Goal: Task Accomplishment & Management: Complete application form

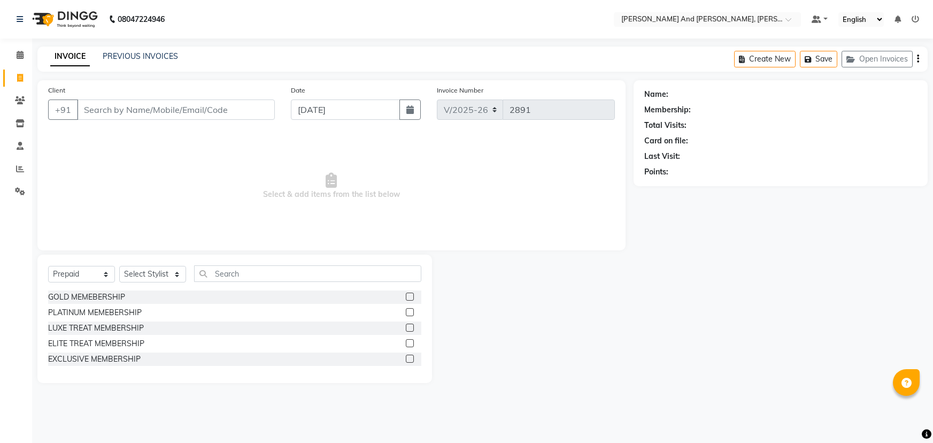
select select "6766"
click at [71, 270] on select "Select Service Product Membership Package Voucher Prepaid Gift Card" at bounding box center [81, 274] width 67 height 17
select select "service"
click at [48, 266] on select "Select Service Product Membership Package Voucher Prepaid Gift Card" at bounding box center [81, 274] width 67 height 17
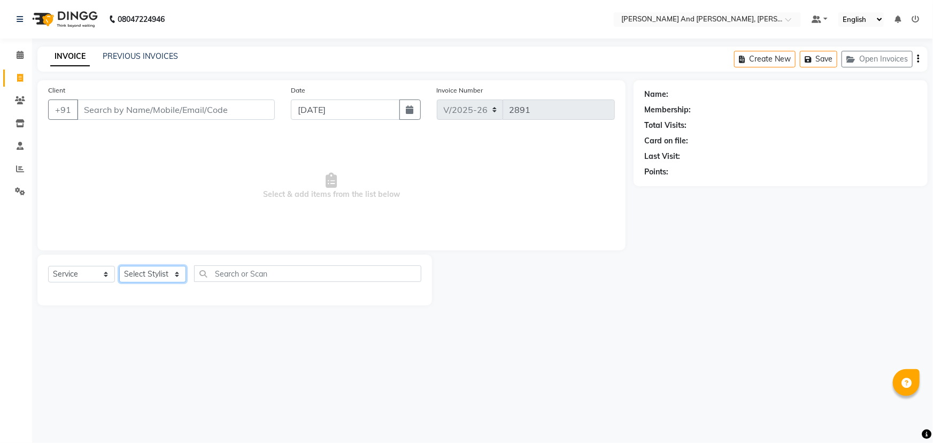
click at [158, 272] on select "Select Stylist ADITI AFREEN 2 [PERSON_NAME] [PERSON_NAME] [PERSON_NAME] [PERSON…" at bounding box center [152, 274] width 67 height 17
select select "86692"
click at [119, 266] on select "Select Stylist ADITI AFREEN 2 [PERSON_NAME] [PERSON_NAME] [PERSON_NAME] [PERSON…" at bounding box center [152, 274] width 67 height 17
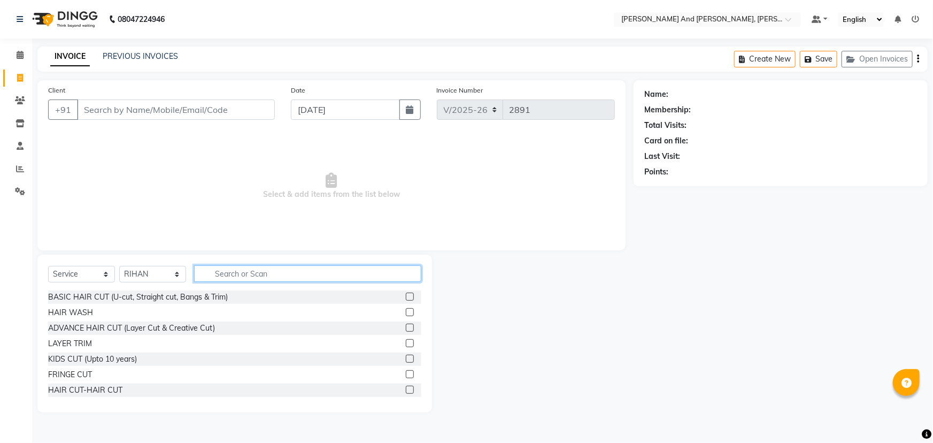
click at [248, 273] on input "text" at bounding box center [307, 273] width 227 height 17
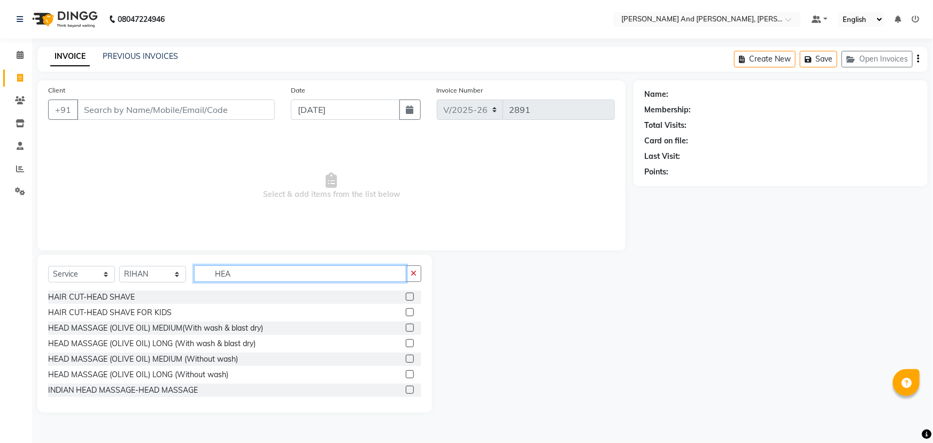
type input "HEA"
click at [406, 295] on label at bounding box center [410, 297] width 8 height 8
click at [406, 295] on input "checkbox" at bounding box center [409, 297] width 7 height 7
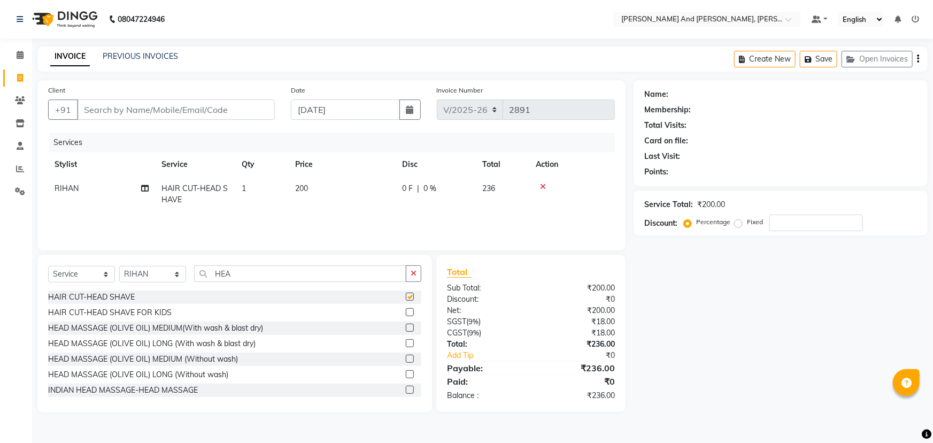
checkbox input "false"
click at [197, 111] on input "Client" at bounding box center [176, 109] width 198 height 20
type input "O"
type input "0"
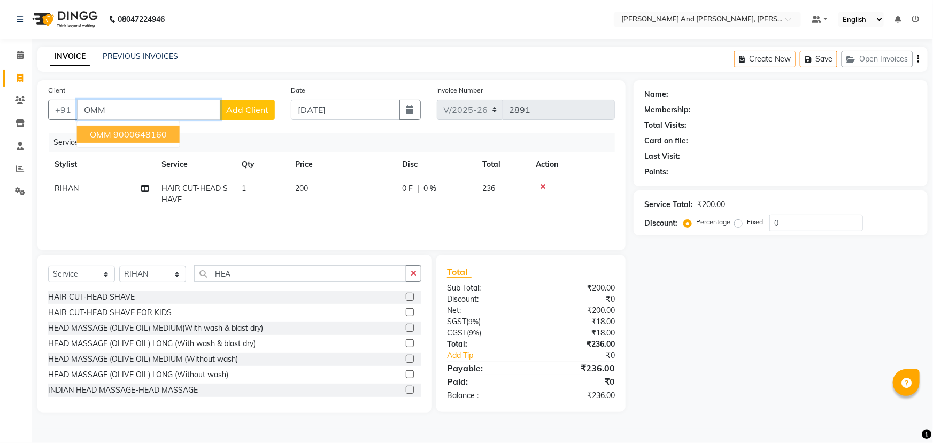
click at [140, 141] on button "OMM 9000648160" at bounding box center [128, 134] width 103 height 17
type input "9000648160"
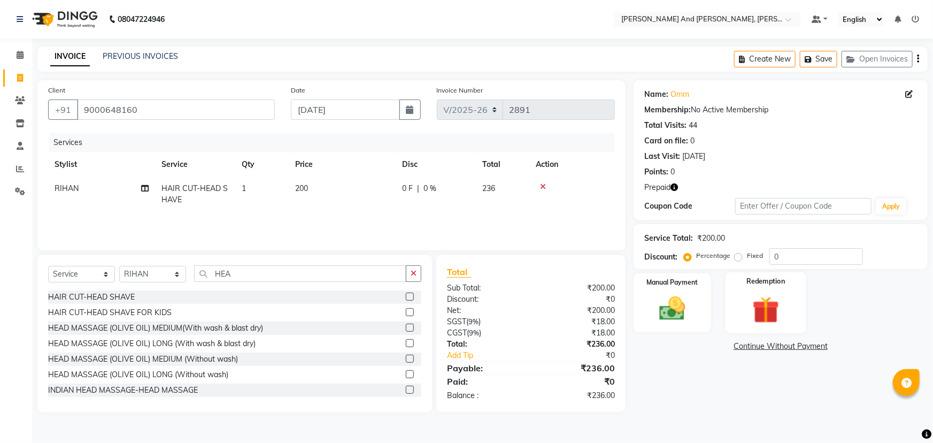
click at [755, 298] on img at bounding box center [766, 310] width 44 height 34
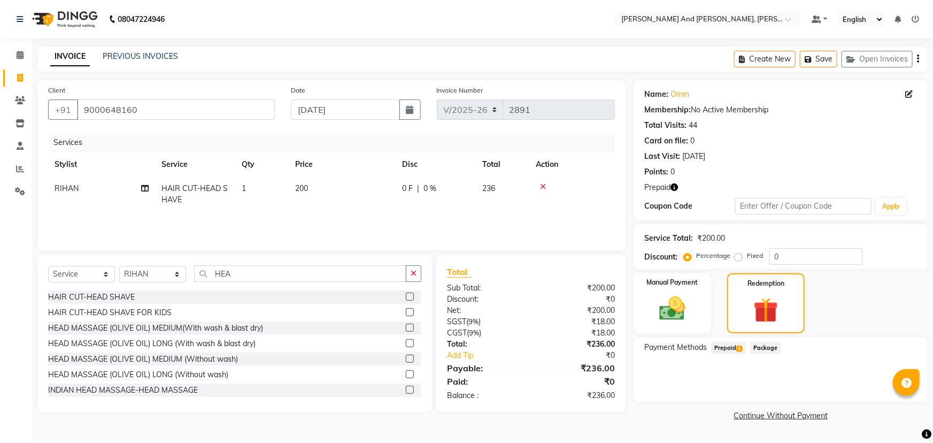
click at [725, 352] on span "Prepaid 1" at bounding box center [728, 348] width 35 height 12
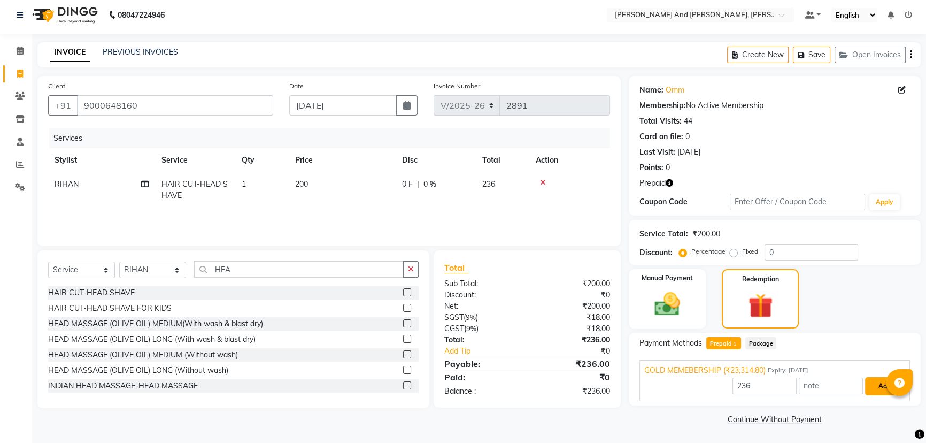
click at [876, 387] on button "Add" at bounding box center [884, 386] width 39 height 18
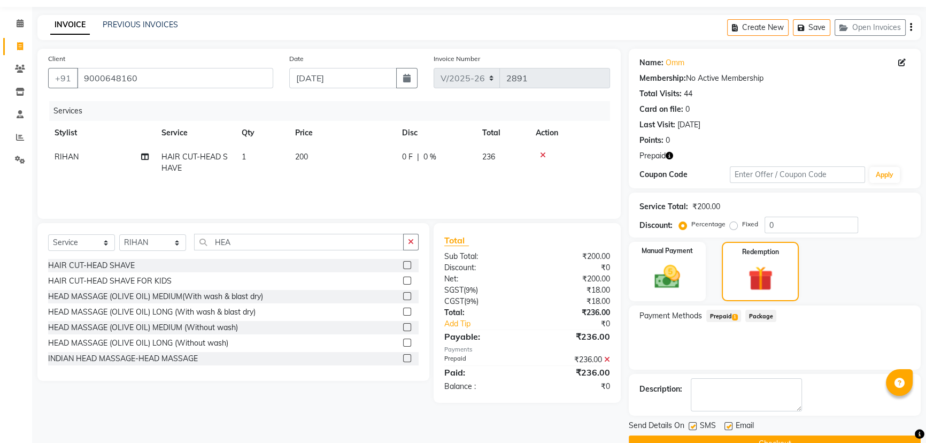
scroll to position [56, 0]
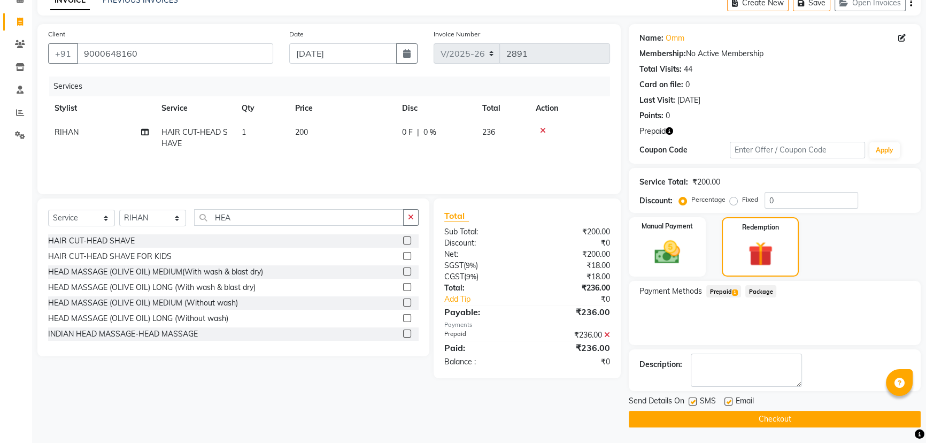
click at [782, 419] on button "Checkout" at bounding box center [775, 419] width 292 height 17
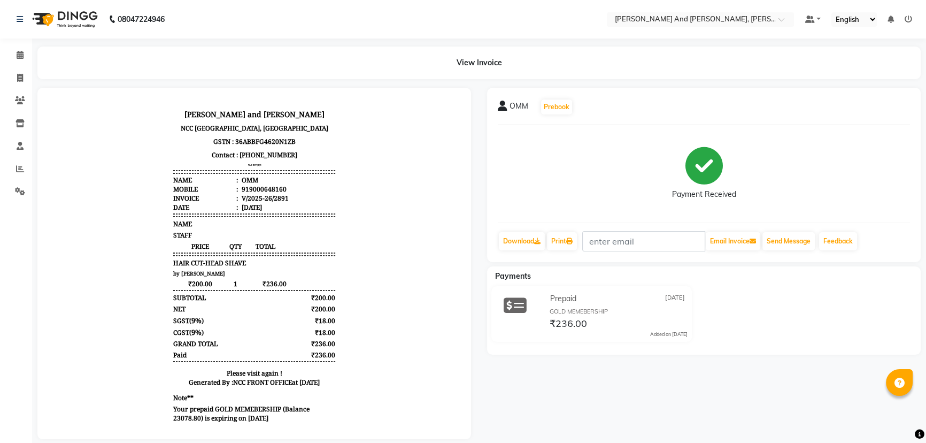
click at [782, 419] on div "OMM Prebook Payment Received Download Print Email Invoice Send Message Feedback…" at bounding box center [704, 263] width 450 height 351
click at [20, 76] on icon at bounding box center [20, 78] width 6 height 8
select select "service"
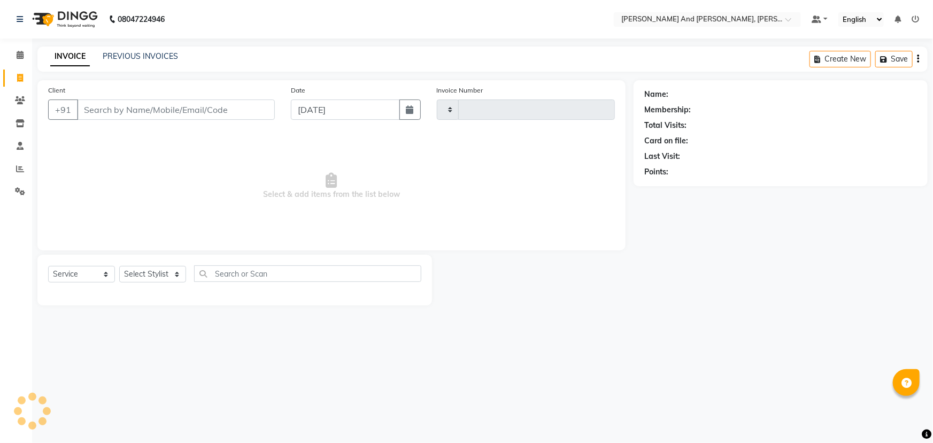
click at [20, 76] on icon at bounding box center [20, 78] width 6 height 8
select select "service"
type input "2892"
select select "6766"
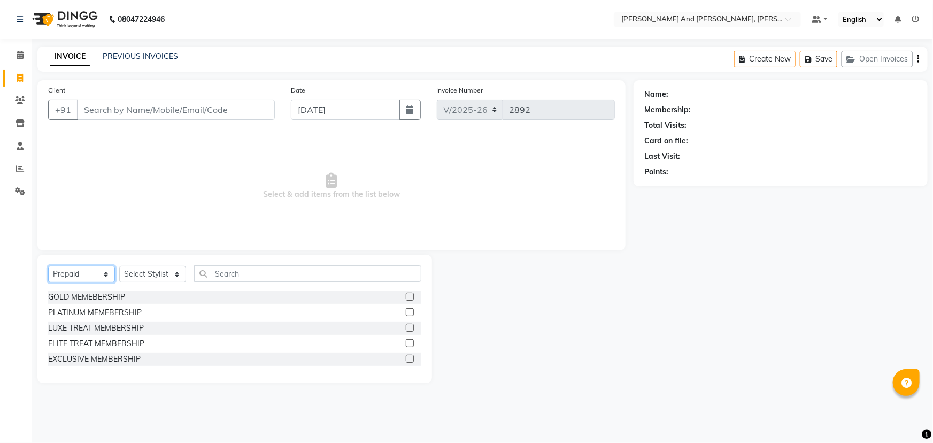
click at [77, 274] on select "Select Service Product Membership Package Voucher Prepaid Gift Card" at bounding box center [81, 274] width 67 height 17
select select "service"
click at [48, 266] on select "Select Service Product Membership Package Voucher Prepaid Gift Card" at bounding box center [81, 274] width 67 height 17
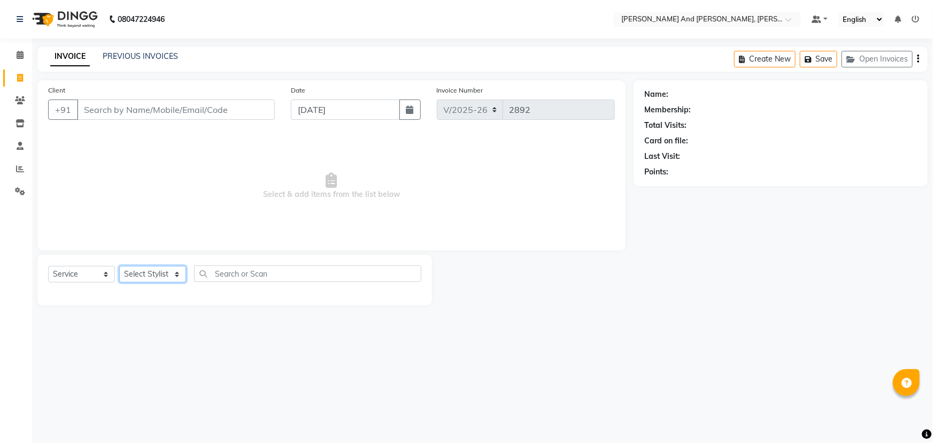
click at [159, 273] on select "Select Stylist ADITI AFREEN 2 [PERSON_NAME] [PERSON_NAME] [PERSON_NAME] [PERSON…" at bounding box center [152, 274] width 67 height 17
select select "71835"
click at [119, 266] on select "Select Stylist ADITI AFREEN 2 [PERSON_NAME] [PERSON_NAME] [PERSON_NAME] [PERSON…" at bounding box center [152, 274] width 67 height 17
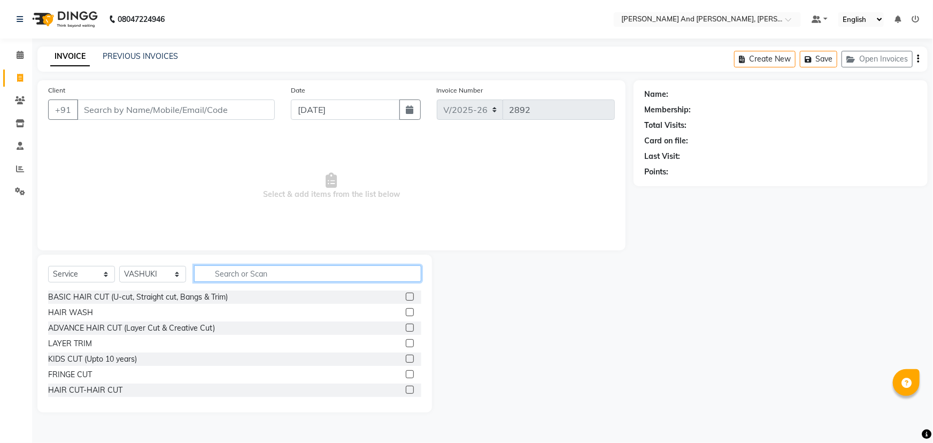
click at [264, 277] on input "text" at bounding box center [307, 273] width 227 height 17
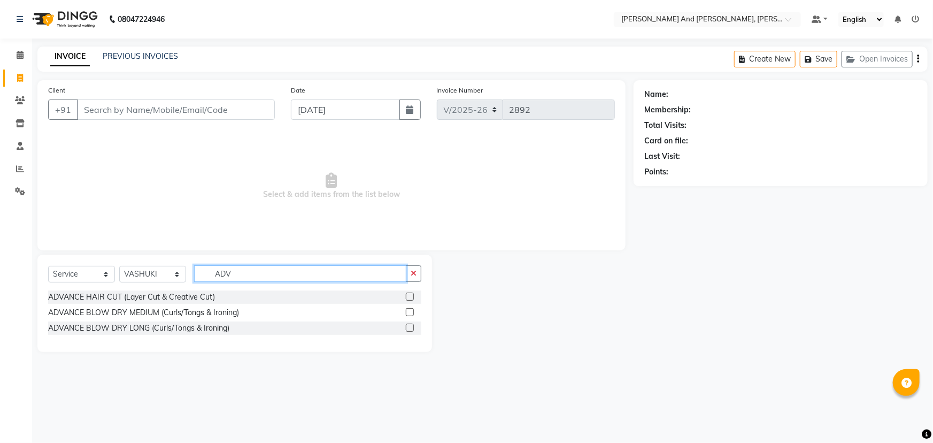
type input "ADV"
click at [410, 295] on label at bounding box center [410, 297] width 8 height 8
click at [410, 295] on input "checkbox" at bounding box center [409, 297] width 7 height 7
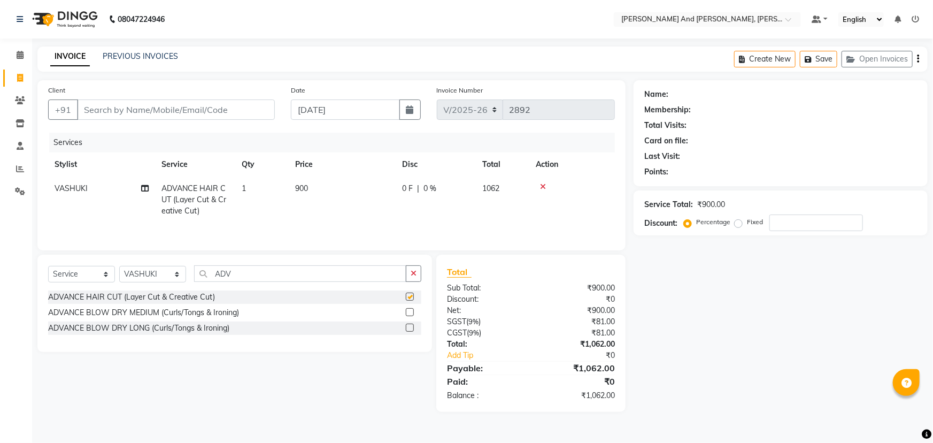
checkbox input "false"
drag, startPoint x: 238, startPoint y: 272, endPoint x: 96, endPoint y: 283, distance: 142.2
click at [128, 287] on div "Select Service Product Membership Package Voucher Prepaid Gift Card Select Styl…" at bounding box center [234, 277] width 373 height 25
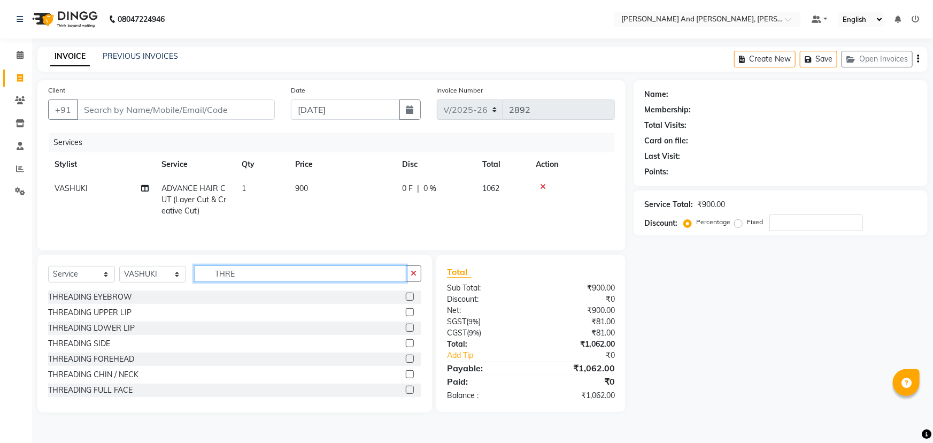
type input "THRE"
click at [406, 296] on label at bounding box center [410, 297] width 8 height 8
click at [406, 296] on input "checkbox" at bounding box center [409, 297] width 7 height 7
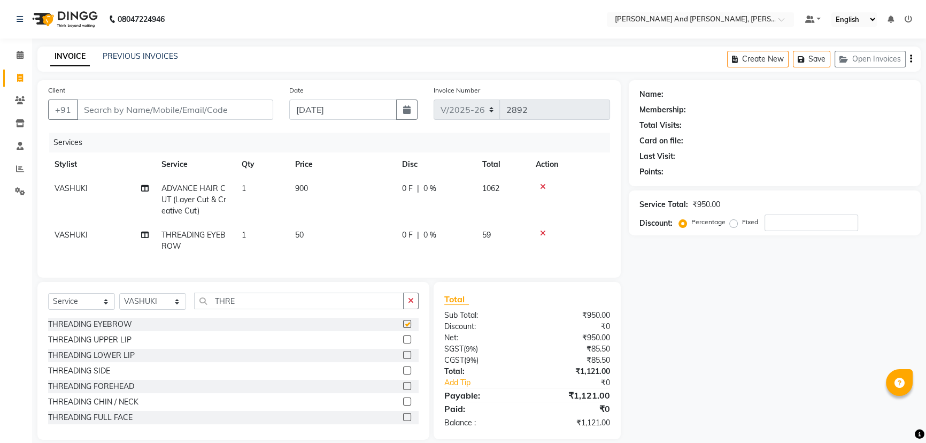
checkbox input "false"
click at [403, 343] on label at bounding box center [407, 339] width 8 height 8
click at [403, 343] on input "checkbox" at bounding box center [406, 339] width 7 height 7
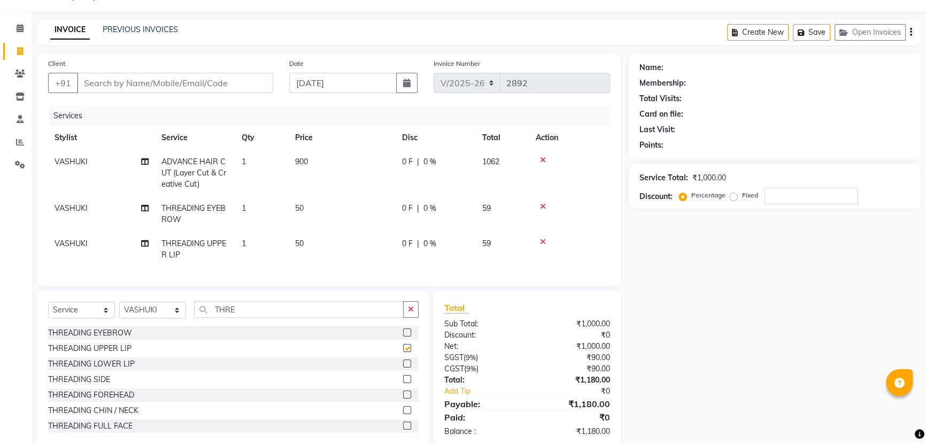
scroll to position [55, 0]
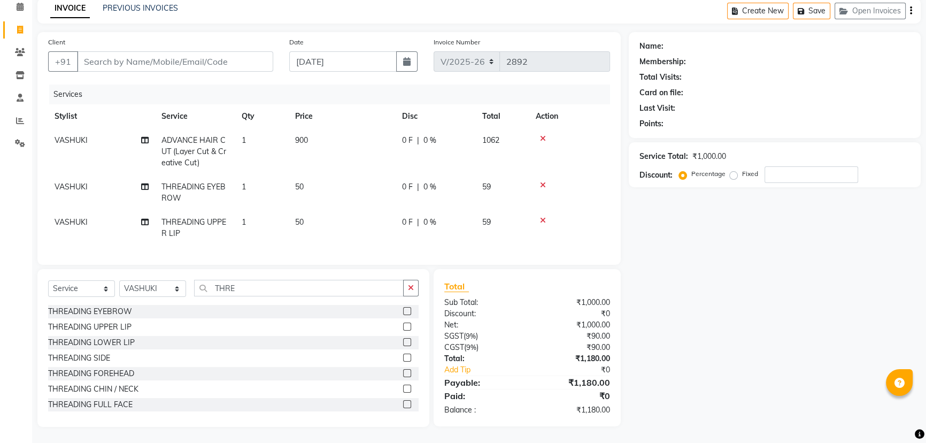
checkbox input "false"
click at [151, 54] on input "Client" at bounding box center [175, 61] width 196 height 20
type input "9"
type input "0"
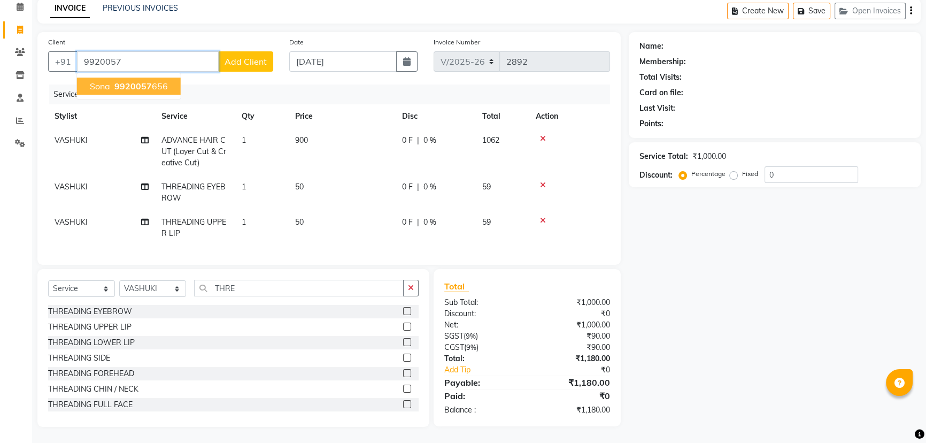
click at [137, 81] on span "9920057" at bounding box center [132, 86] width 37 height 11
type input "9920057656"
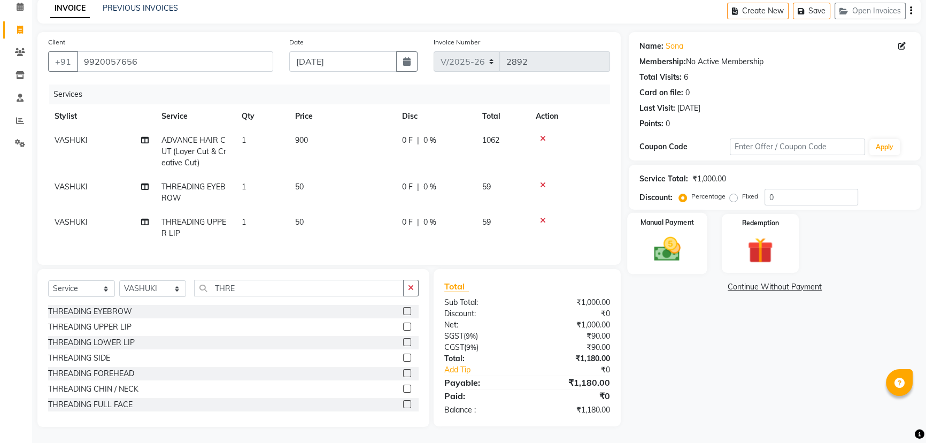
click at [670, 234] on img at bounding box center [667, 249] width 43 height 30
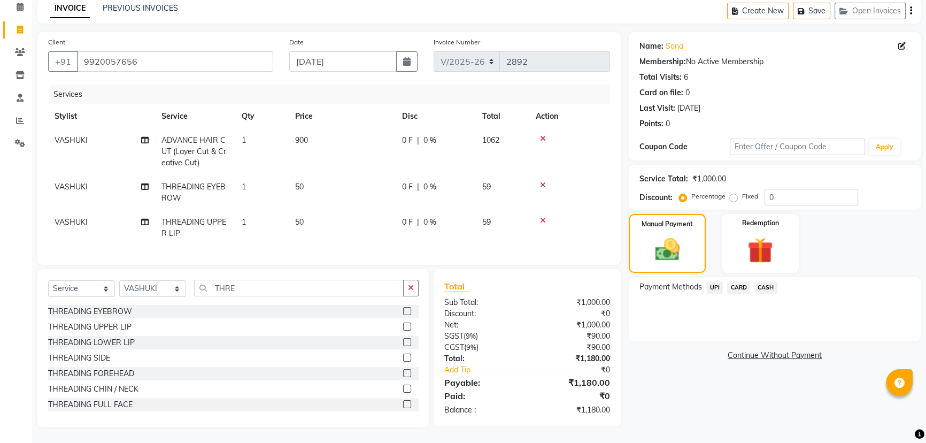
click at [714, 281] on span "UPI" at bounding box center [714, 287] width 17 height 12
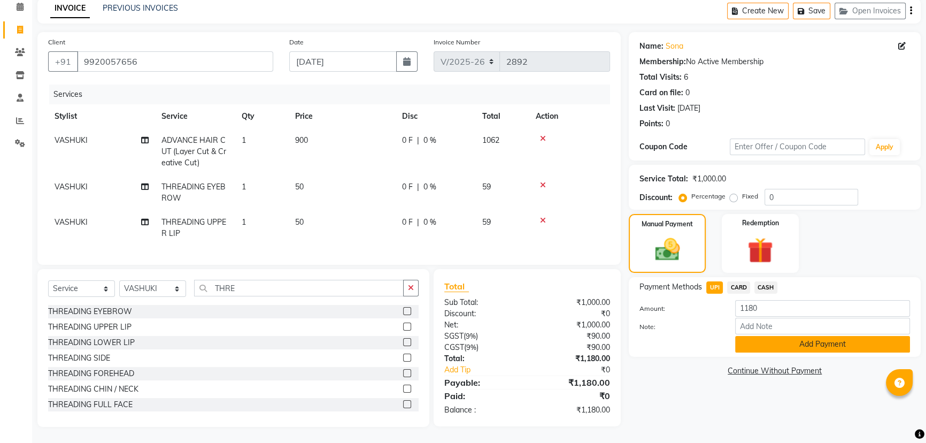
click at [773, 336] on button "Add Payment" at bounding box center [822, 344] width 175 height 17
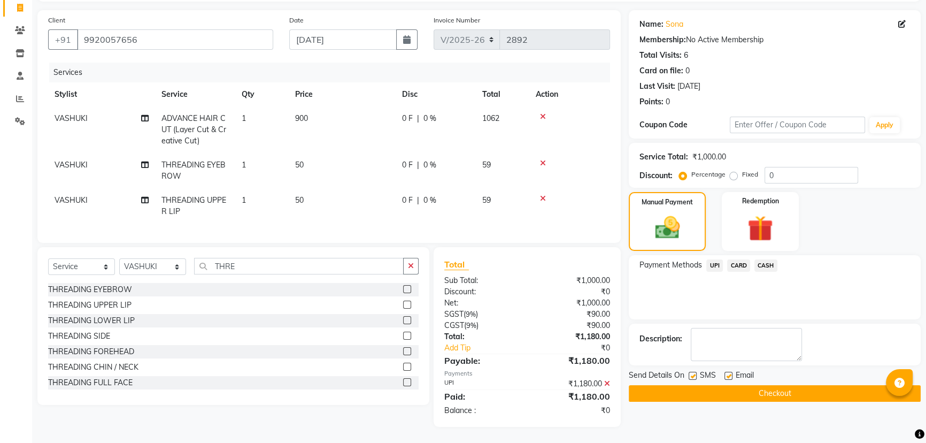
scroll to position [78, 0]
click at [768, 385] on button "Checkout" at bounding box center [775, 393] width 292 height 17
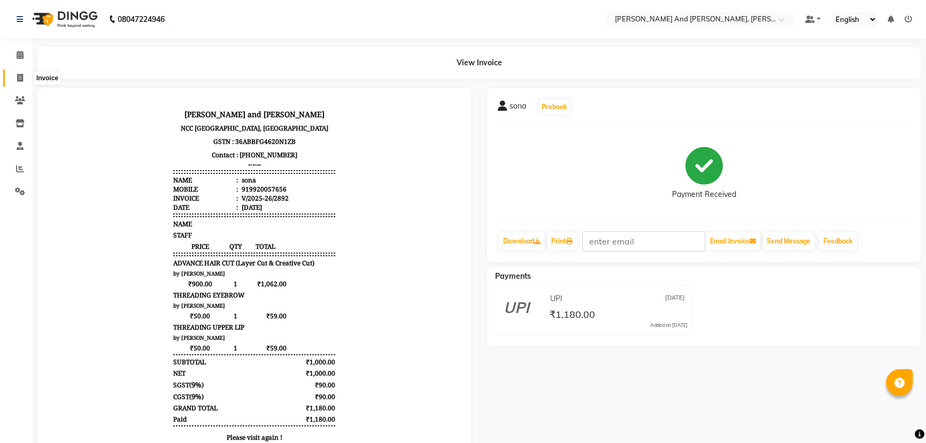
click at [21, 75] on icon at bounding box center [20, 78] width 6 height 8
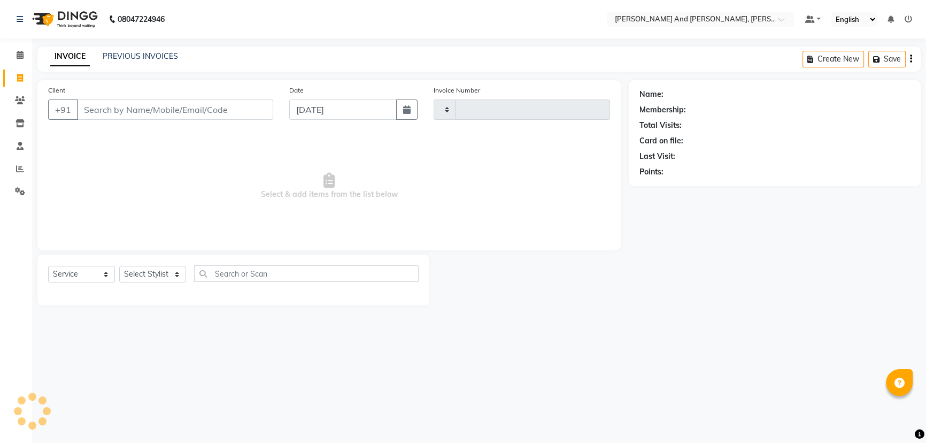
click at [21, 75] on icon at bounding box center [20, 78] width 6 height 8
select select "service"
type input "2893"
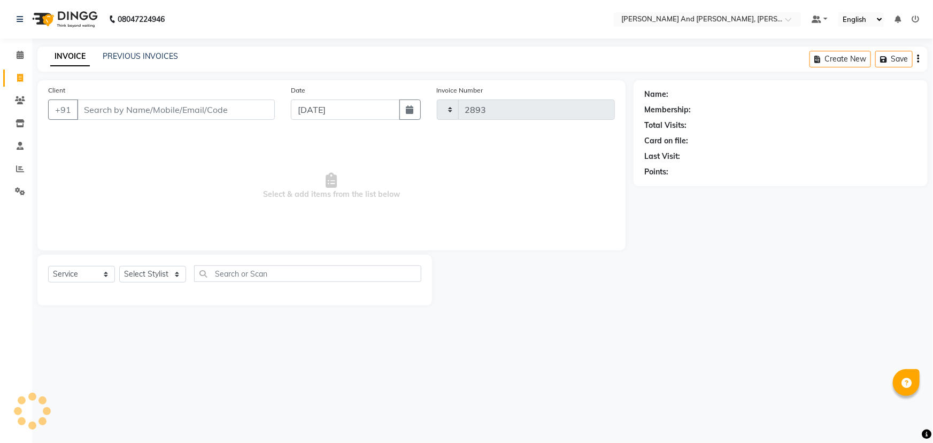
select select "6766"
select select "P"
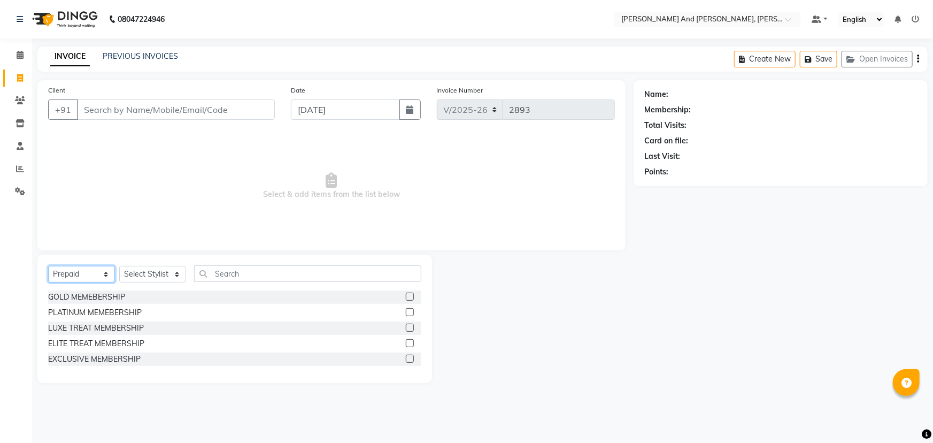
click at [91, 278] on select "Select Service Product Membership Package Voucher Prepaid Gift Card" at bounding box center [81, 274] width 67 height 17
click at [304, 18] on nav "08047224946 Select Location × [PERSON_NAME] And Guy, Ncc Gachibowli Default Pan…" at bounding box center [466, 19] width 933 height 39
click at [253, 54] on div "INVOICE PREVIOUS INVOICES Create New Save Open Invoices" at bounding box center [482, 59] width 890 height 25
click at [120, 176] on span "Select & add items from the list below" at bounding box center [331, 186] width 567 height 107
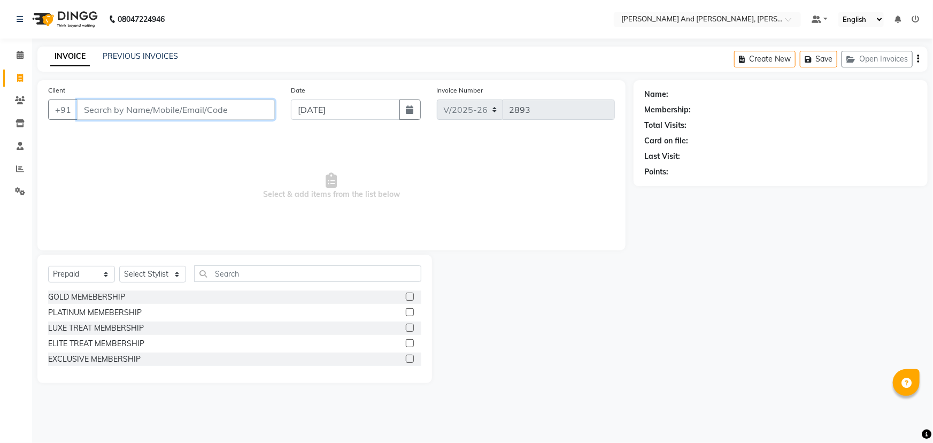
click at [172, 111] on input "Client" at bounding box center [176, 109] width 198 height 20
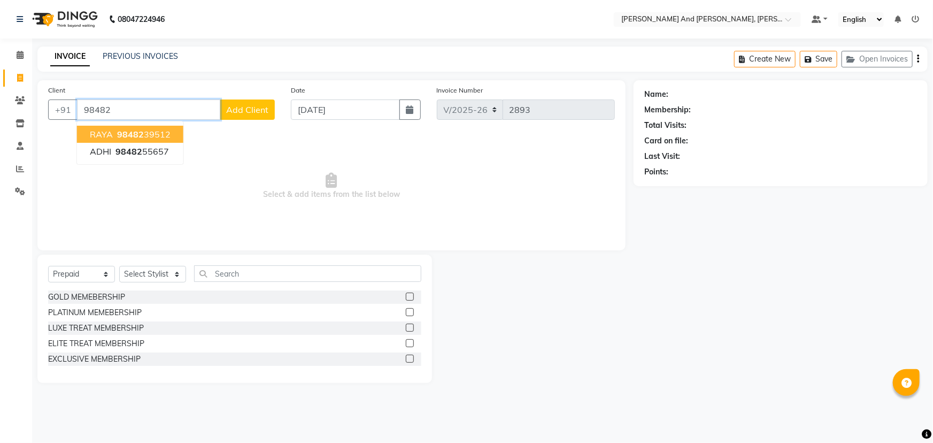
click at [137, 132] on span "98482" at bounding box center [130, 134] width 27 height 11
type input "9848239512"
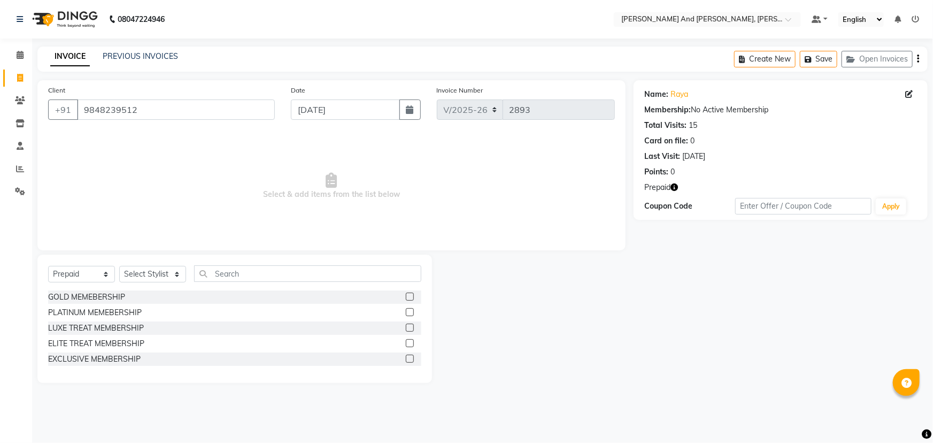
click at [675, 184] on icon "button" at bounding box center [674, 186] width 7 height 7
click at [640, 291] on div "Name: [PERSON_NAME] Membership: No Active Membership Total Visits: 15 Card on f…" at bounding box center [785, 231] width 302 height 303
click at [76, 271] on select "Select Service Product Membership Package Voucher Prepaid Gift Card" at bounding box center [81, 274] width 67 height 17
select select "service"
click at [48, 266] on select "Select Service Product Membership Package Voucher Prepaid Gift Card" at bounding box center [81, 274] width 67 height 17
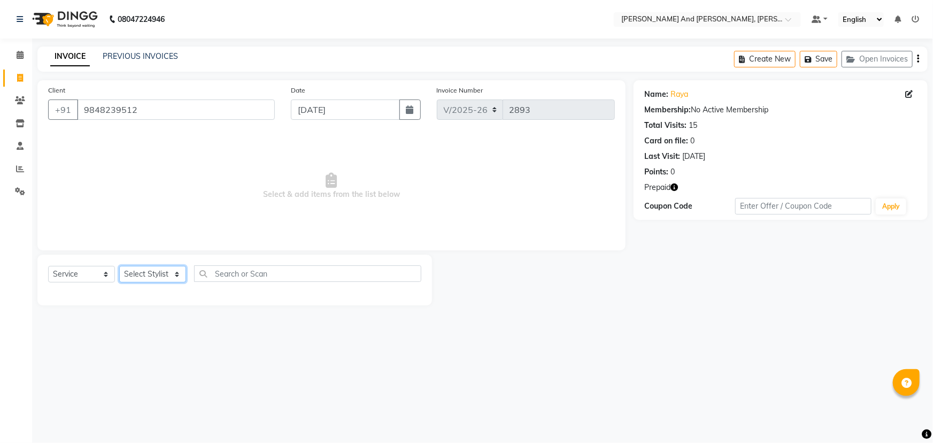
click at [143, 278] on select "Select Stylist ADITI AFREEN 2 [PERSON_NAME] [PERSON_NAME] [PERSON_NAME] [PERSON…" at bounding box center [152, 274] width 67 height 17
select select "76965"
click at [119, 266] on select "Select Stylist ADITI AFREEN 2 [PERSON_NAME] [PERSON_NAME] [PERSON_NAME] [PERSON…" at bounding box center [152, 274] width 67 height 17
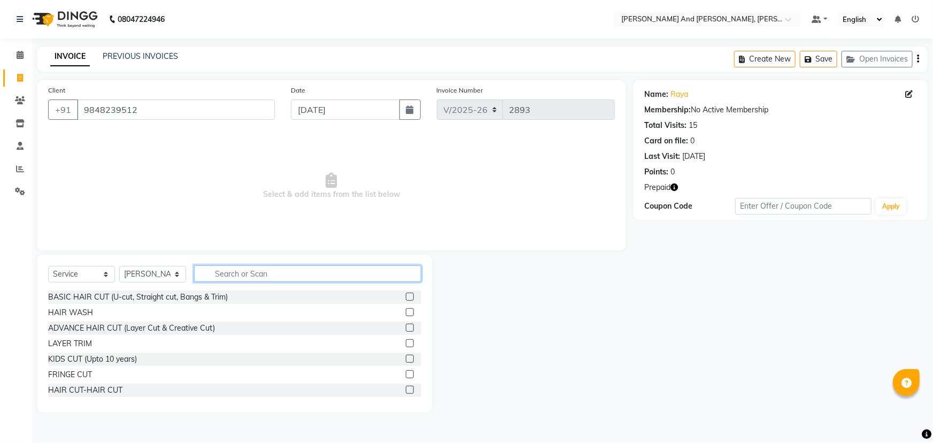
click at [267, 278] on input "text" at bounding box center [307, 273] width 227 height 17
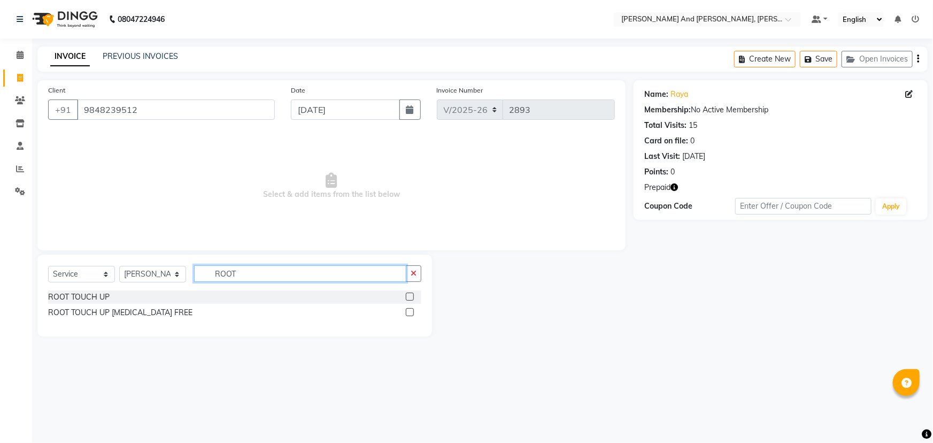
type input "ROOT"
click at [408, 308] on label at bounding box center [410, 312] width 8 height 8
click at [408, 309] on input "checkbox" at bounding box center [409, 312] width 7 height 7
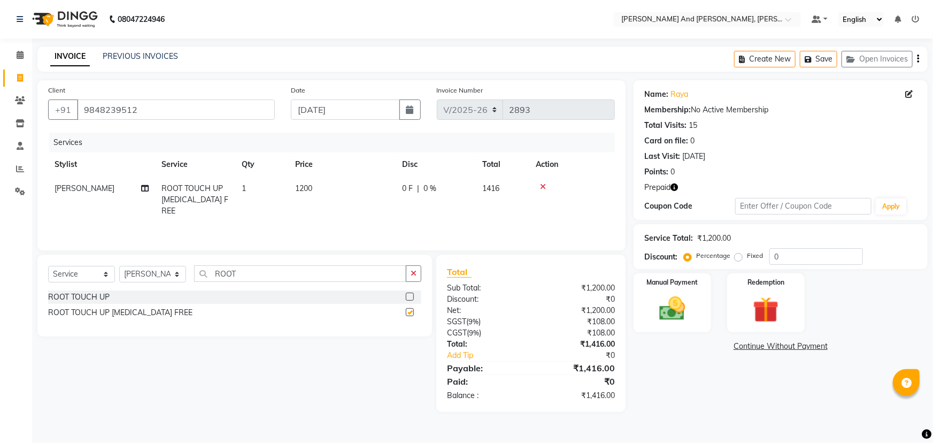
checkbox input "false"
click at [765, 294] on img at bounding box center [766, 310] width 44 height 34
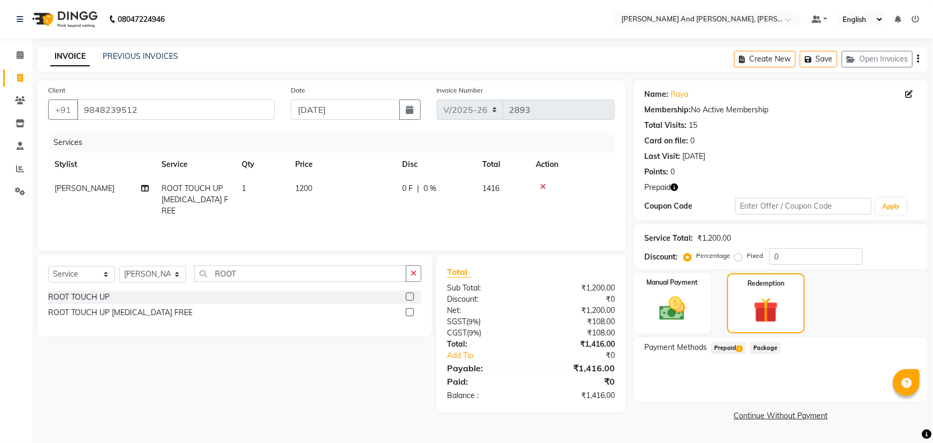
click at [728, 348] on span "Prepaid 1" at bounding box center [728, 348] width 35 height 12
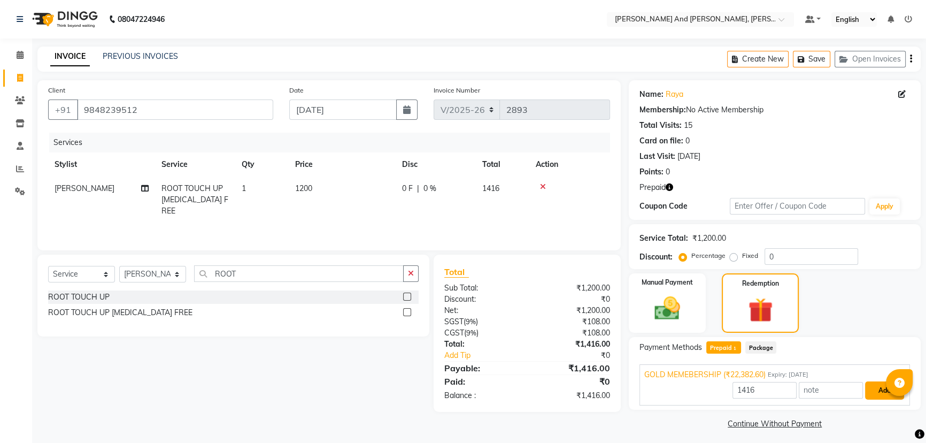
click at [875, 388] on button "Add" at bounding box center [884, 390] width 39 height 18
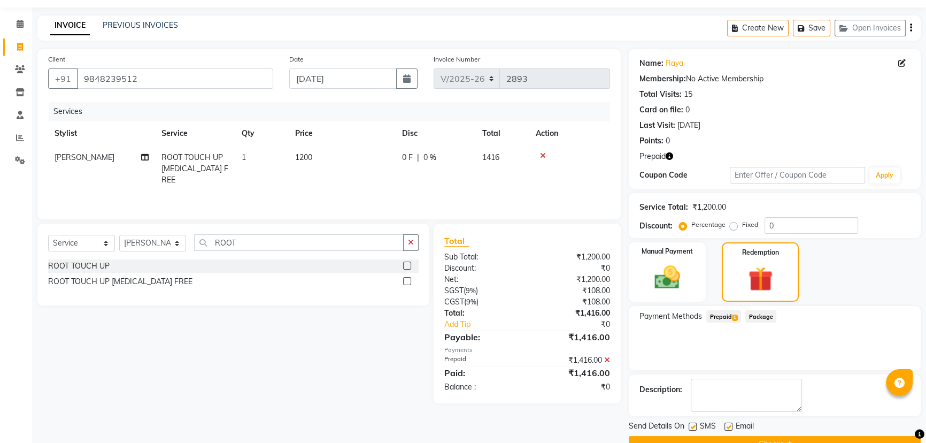
scroll to position [56, 0]
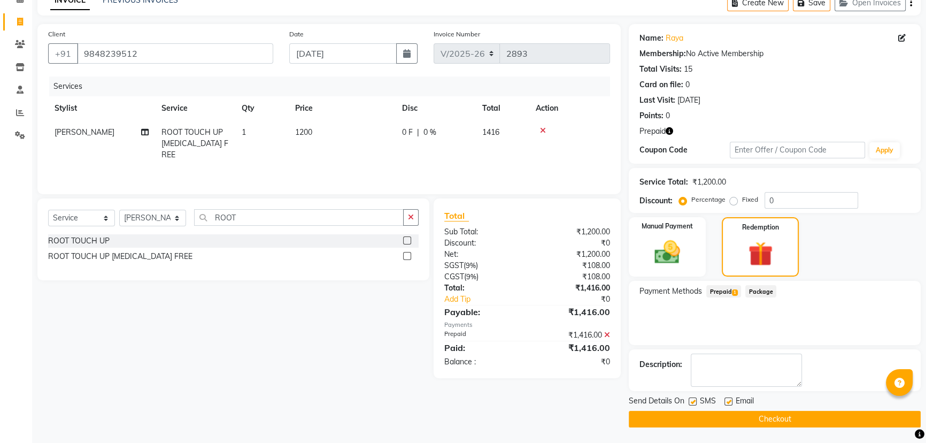
click at [743, 415] on button "Checkout" at bounding box center [775, 419] width 292 height 17
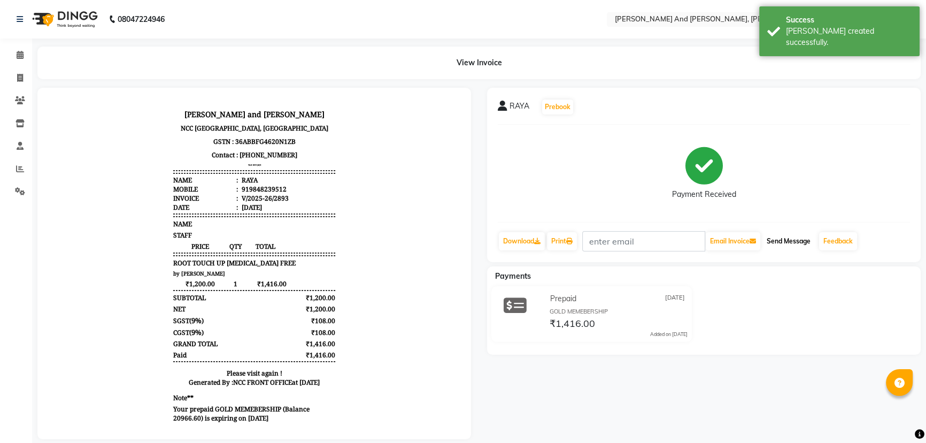
click at [797, 245] on button "Send Message" at bounding box center [789, 241] width 52 height 18
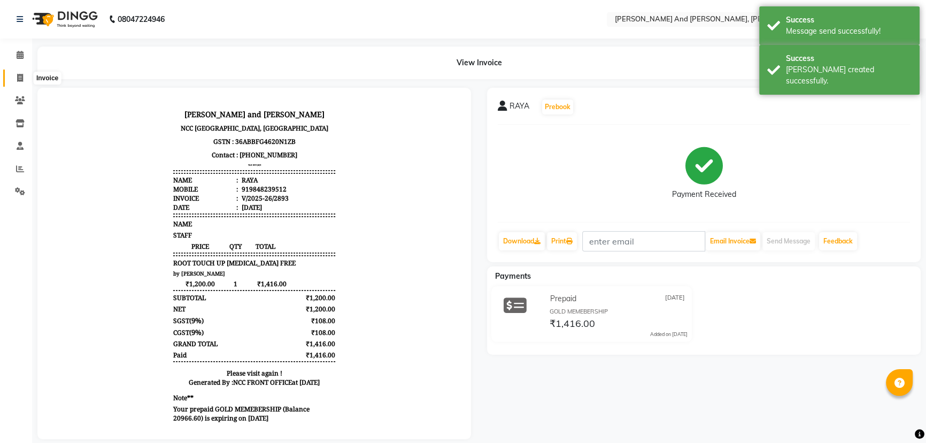
click at [20, 76] on icon at bounding box center [20, 78] width 6 height 8
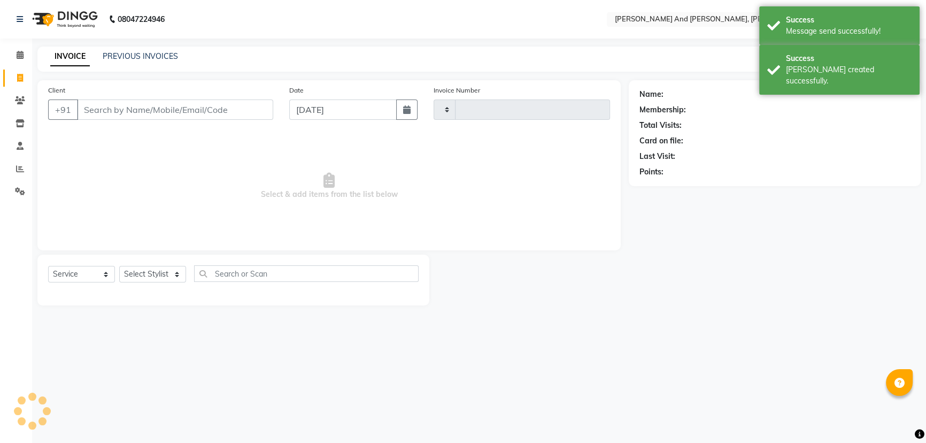
click at [20, 76] on icon at bounding box center [20, 78] width 6 height 8
select select "service"
select select "6766"
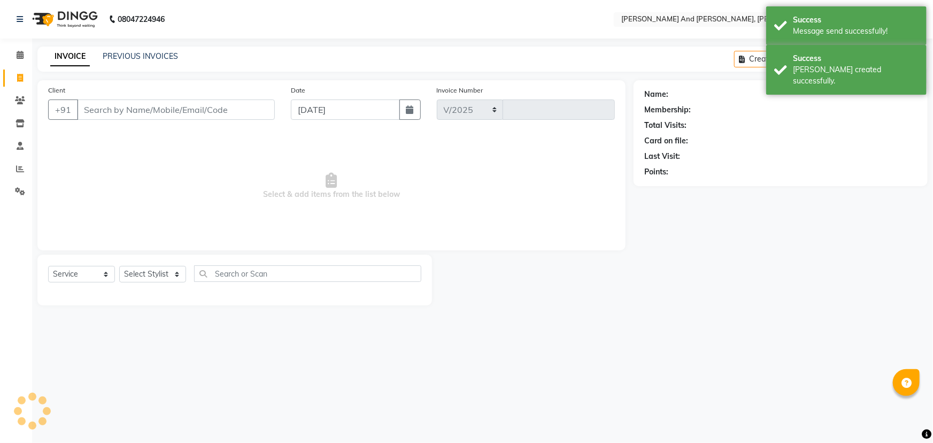
type input "2894"
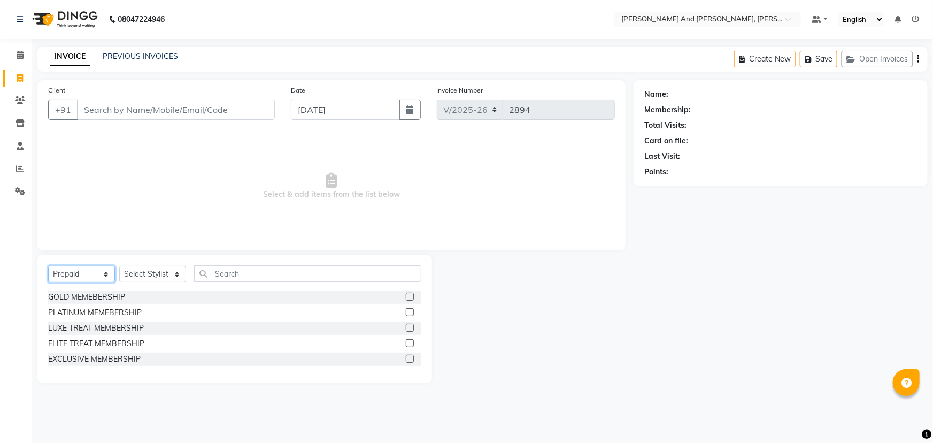
click at [91, 272] on select "Select Service Product Membership Package Voucher Prepaid Gift Card" at bounding box center [81, 274] width 67 height 17
select select "service"
click at [48, 266] on select "Select Service Product Membership Package Voucher Prepaid Gift Card" at bounding box center [81, 274] width 67 height 17
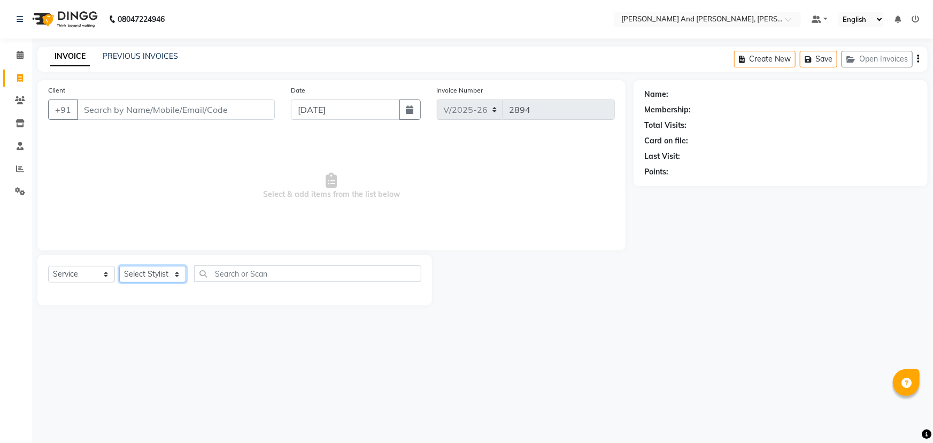
click at [156, 272] on select "Select Stylist ADITI AFREEN 2 [PERSON_NAME] [PERSON_NAME] [PERSON_NAME] [PERSON…" at bounding box center [152, 274] width 67 height 17
select select "90025"
click at [119, 266] on select "Select Stylist ADITI AFREEN 2 [PERSON_NAME] [PERSON_NAME] [PERSON_NAME] [PERSON…" at bounding box center [152, 274] width 67 height 17
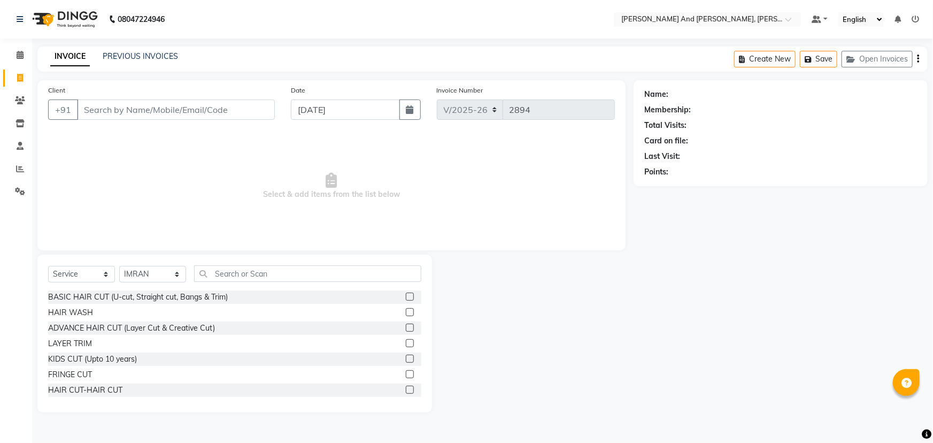
click at [275, 265] on div "Select Service Product Membership Package Voucher Prepaid Gift Card Select Styl…" at bounding box center [234, 334] width 395 height 158
click at [278, 270] on input "text" at bounding box center [307, 273] width 227 height 17
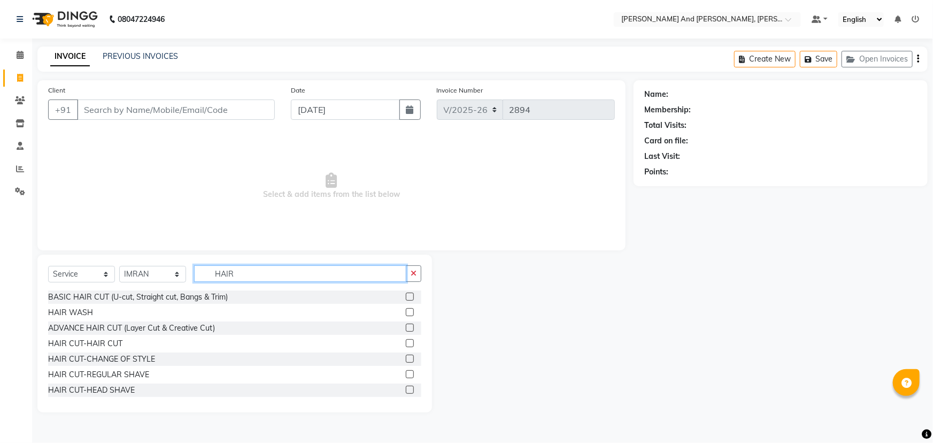
type input "HAIR"
click at [406, 344] on label at bounding box center [410, 343] width 8 height 8
click at [406, 344] on input "checkbox" at bounding box center [409, 343] width 7 height 7
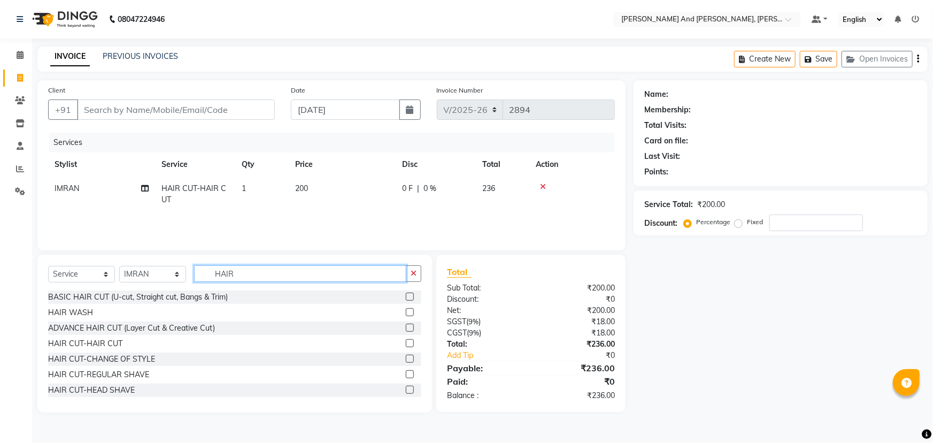
checkbox input "false"
drag, startPoint x: 262, startPoint y: 278, endPoint x: 187, endPoint y: 287, distance: 75.4
click at [187, 287] on div "Select Service Product Membership Package Voucher Prepaid Gift Card Select Styl…" at bounding box center [234, 277] width 373 height 25
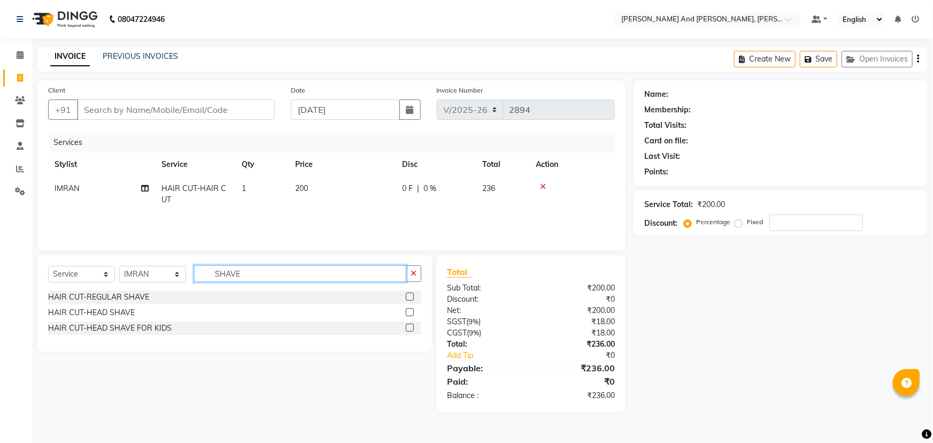
type input "SHAVE"
click at [411, 295] on label at bounding box center [410, 297] width 8 height 8
click at [411, 295] on input "checkbox" at bounding box center [409, 297] width 7 height 7
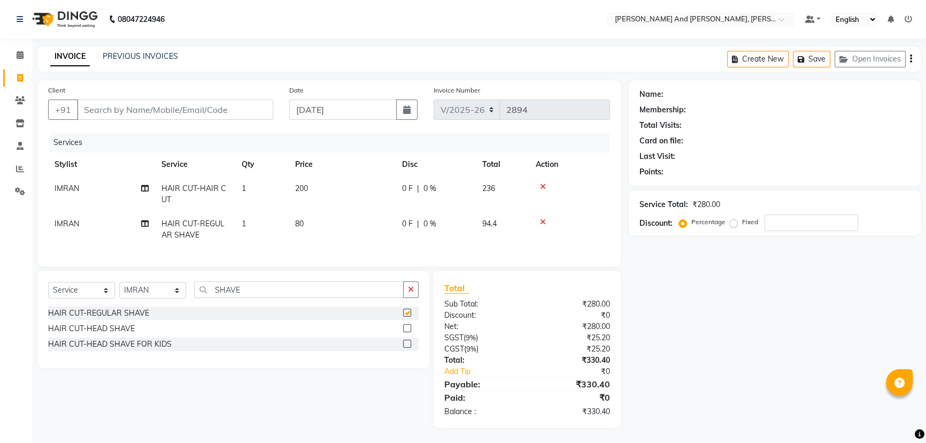
checkbox input "false"
click at [232, 107] on input "Client" at bounding box center [175, 109] width 196 height 20
type input "9"
type input "0"
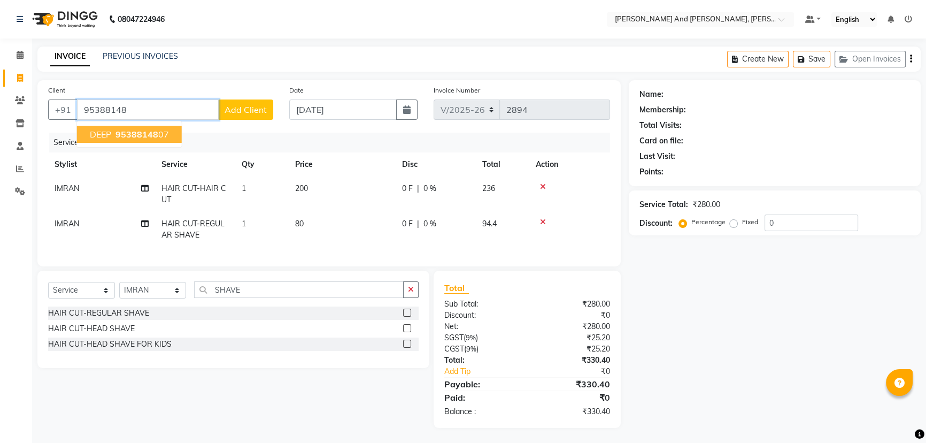
click at [139, 138] on span "95388148" at bounding box center [137, 134] width 43 height 11
type input "9538814807"
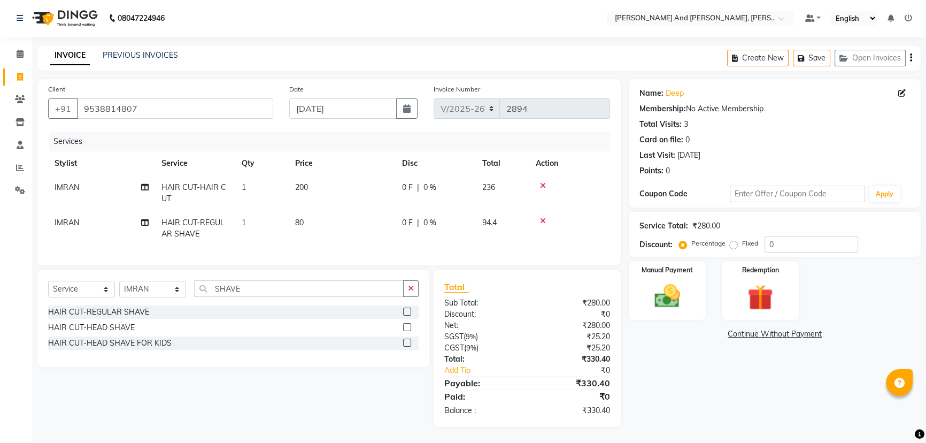
scroll to position [9, 0]
click at [673, 272] on div "Manual Payment" at bounding box center [667, 290] width 80 height 61
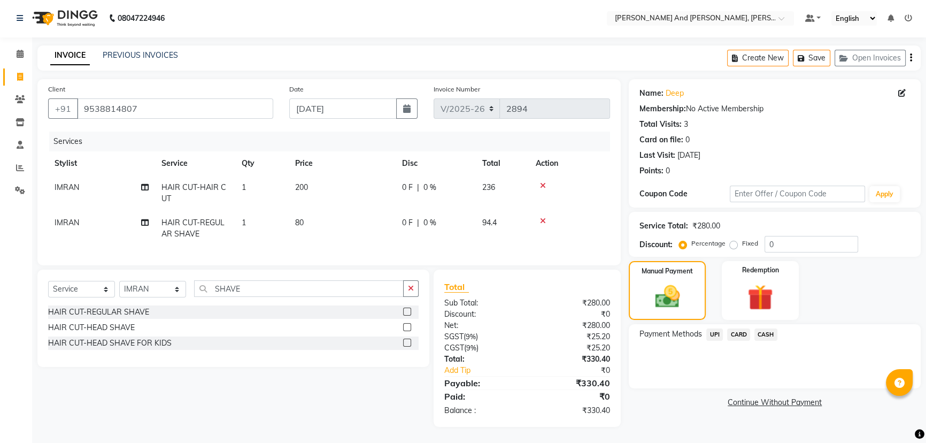
click at [714, 328] on span "UPI" at bounding box center [714, 334] width 17 height 12
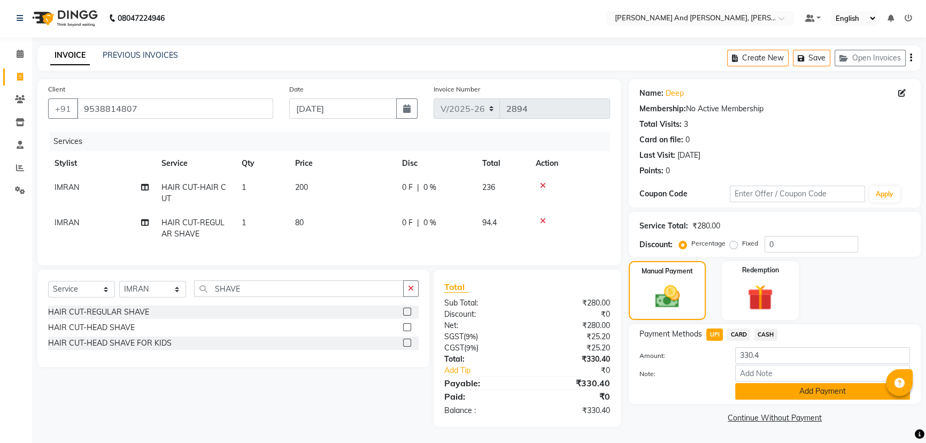
click at [773, 383] on button "Add Payment" at bounding box center [822, 391] width 175 height 17
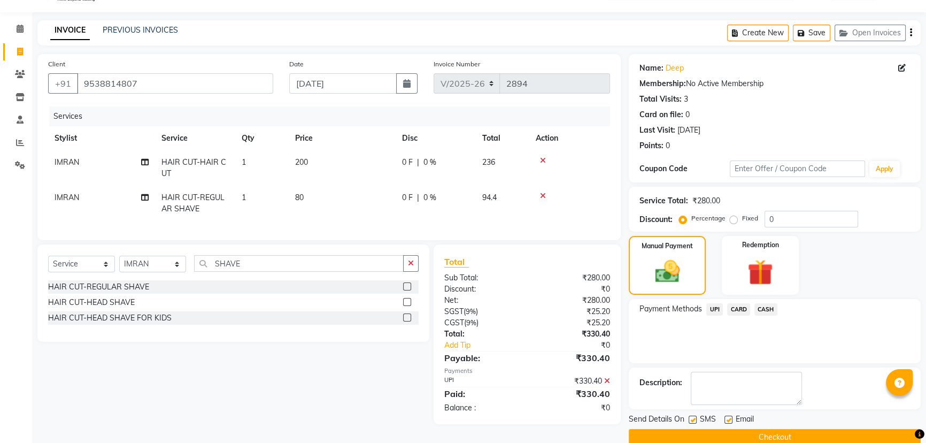
scroll to position [44, 0]
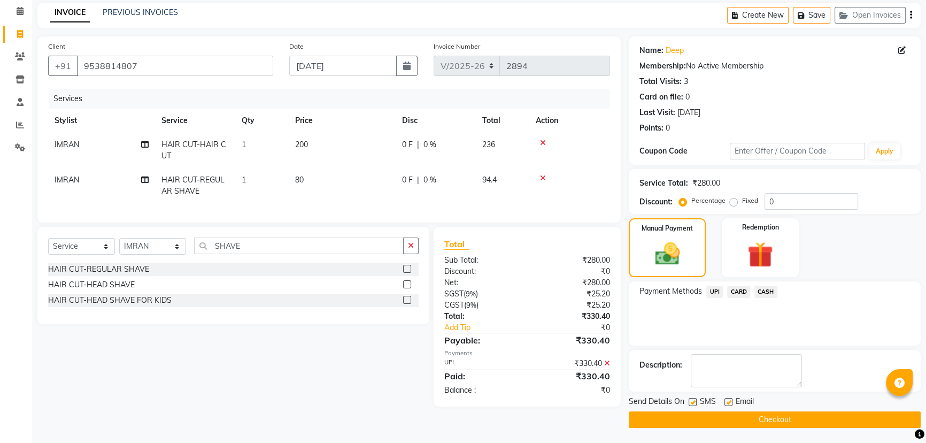
click at [778, 418] on button "Checkout" at bounding box center [775, 419] width 292 height 17
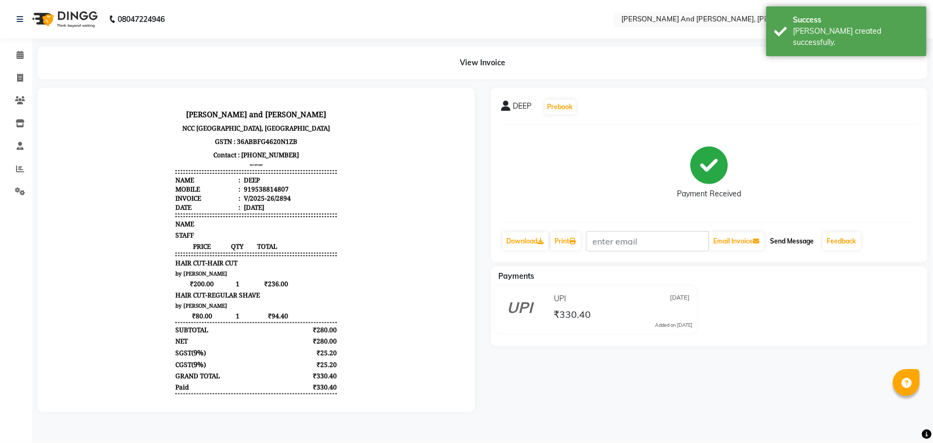
click at [794, 240] on button "Send Message" at bounding box center [792, 241] width 52 height 18
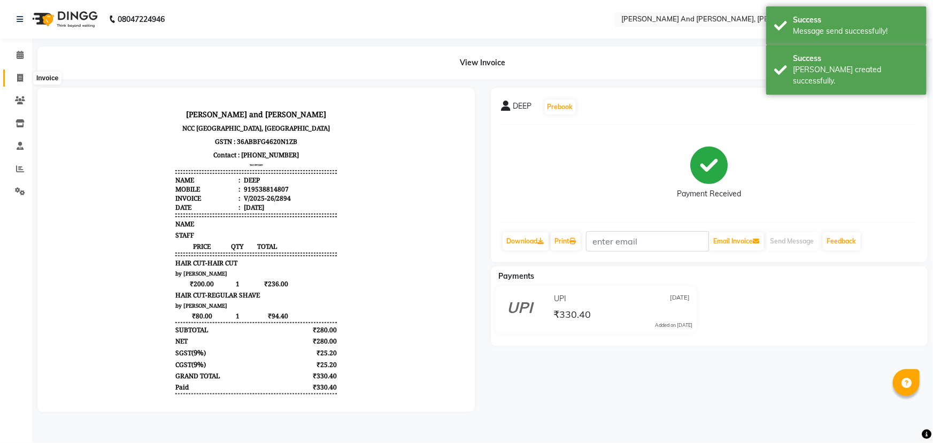
click at [19, 80] on icon at bounding box center [20, 78] width 6 height 8
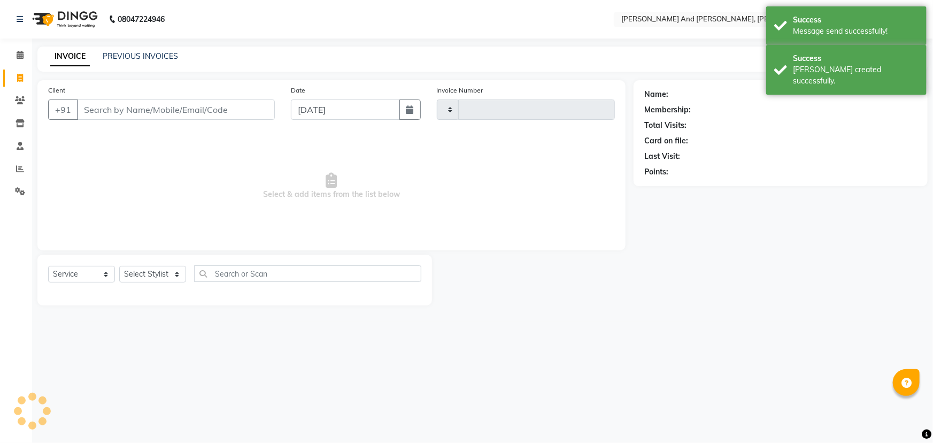
click at [19, 80] on icon at bounding box center [20, 78] width 6 height 8
select select "6766"
select select "P"
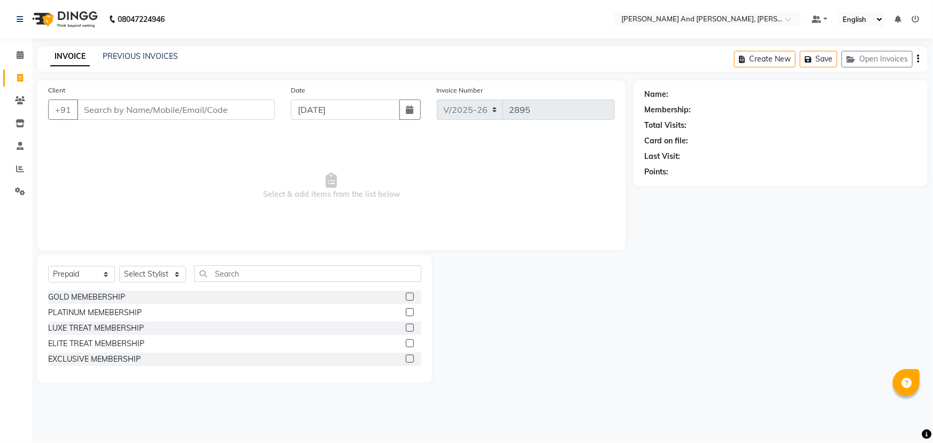
click at [691, 211] on div "Name: Membership: Total Visits: Card on file: Last Visit: Points:" at bounding box center [785, 231] width 302 height 303
click at [666, 295] on div "Name: Membership: Total Visits: Card on file: Last Visit: Points:" at bounding box center [785, 231] width 302 height 303
click at [758, 266] on div "Name: Membership: Total Visits: Card on file: Last Visit: Points:" at bounding box center [785, 231] width 302 height 303
